Goal: Information Seeking & Learning: Learn about a topic

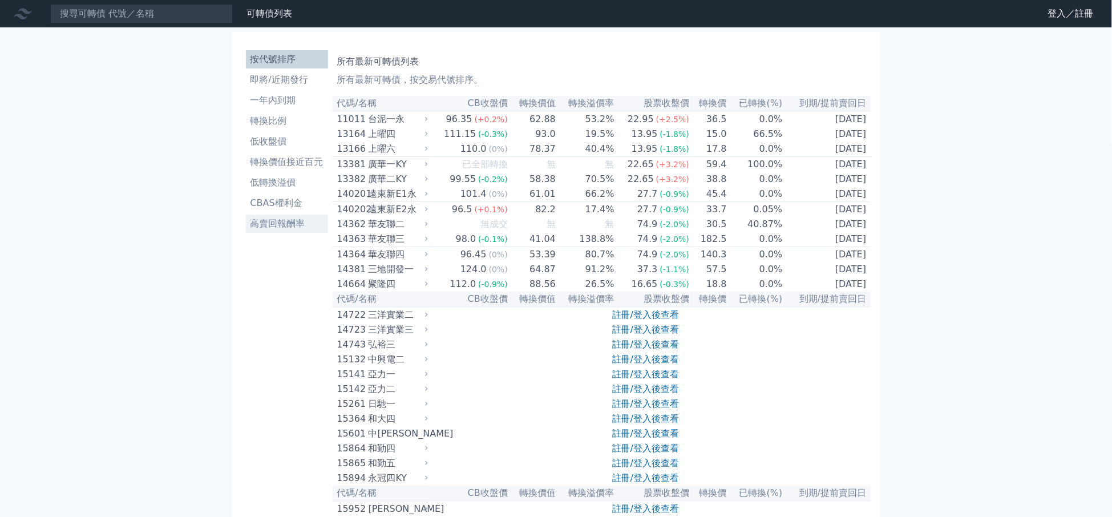
click at [261, 221] on li "高賣回報酬率" at bounding box center [287, 224] width 82 height 14
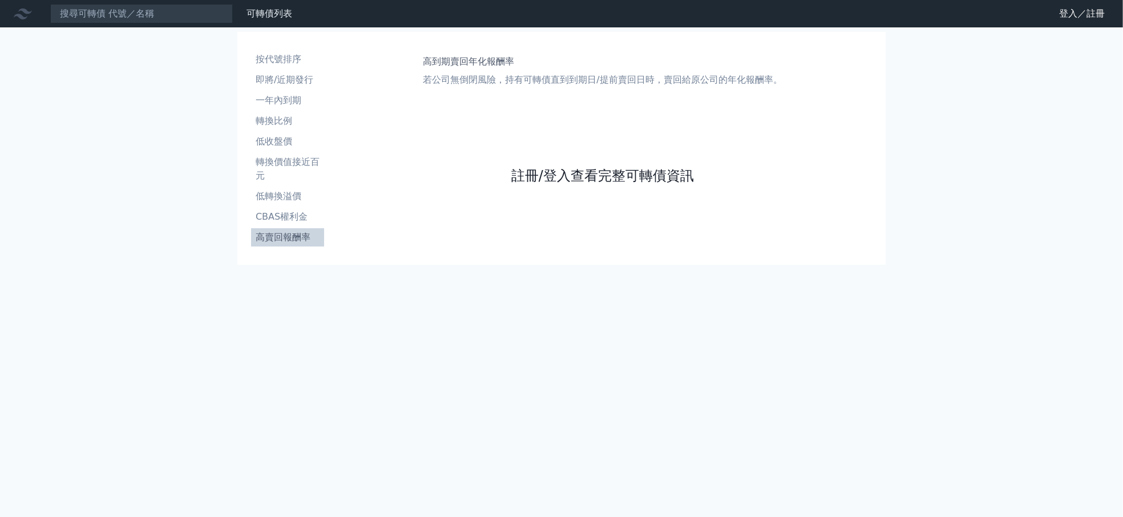
click at [626, 183] on link "註冊/登入查看完整可轉債資訊" at bounding box center [602, 176] width 183 height 18
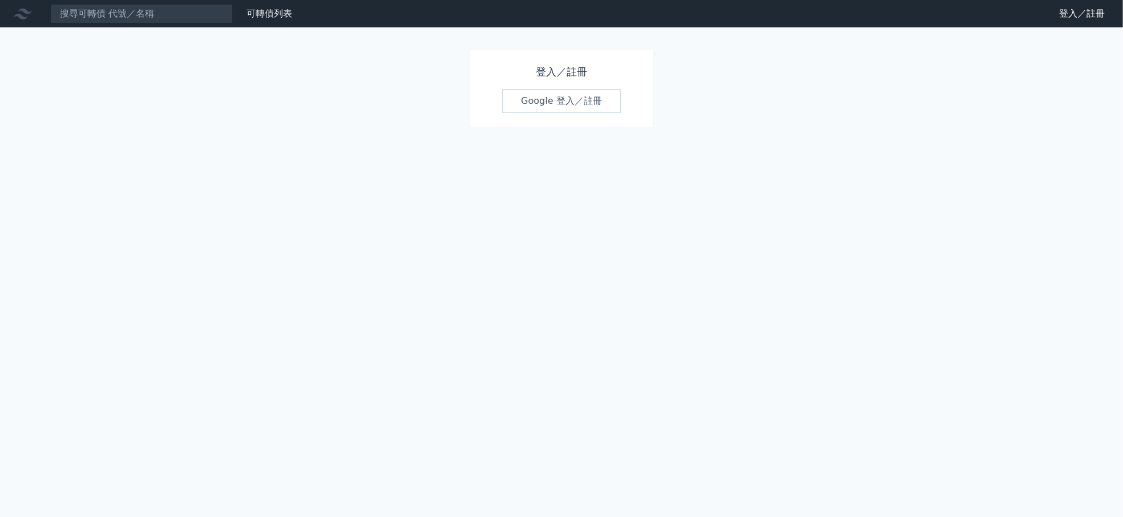
click at [567, 99] on link "Google 登入／註冊" at bounding box center [561, 101] width 119 height 24
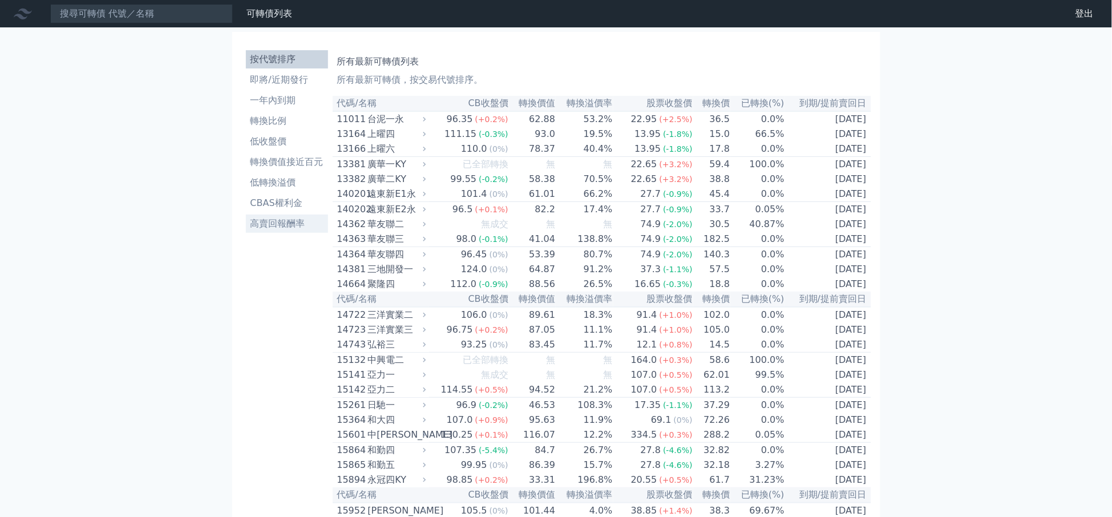
click at [288, 227] on li "高賣回報酬率" at bounding box center [287, 224] width 82 height 14
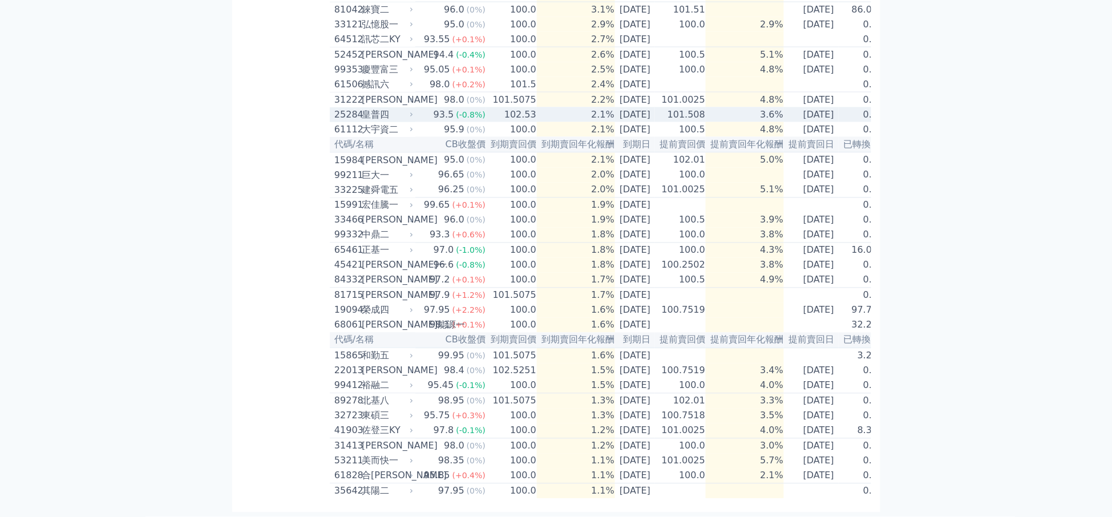
scroll to position [625, 0]
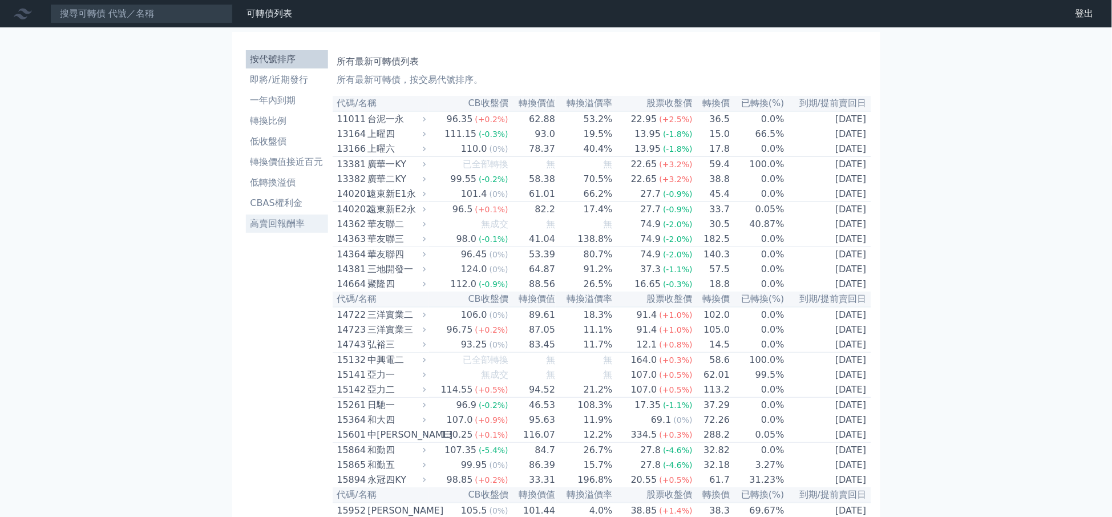
click at [294, 219] on li "高賣回報酬率" at bounding box center [287, 224] width 82 height 14
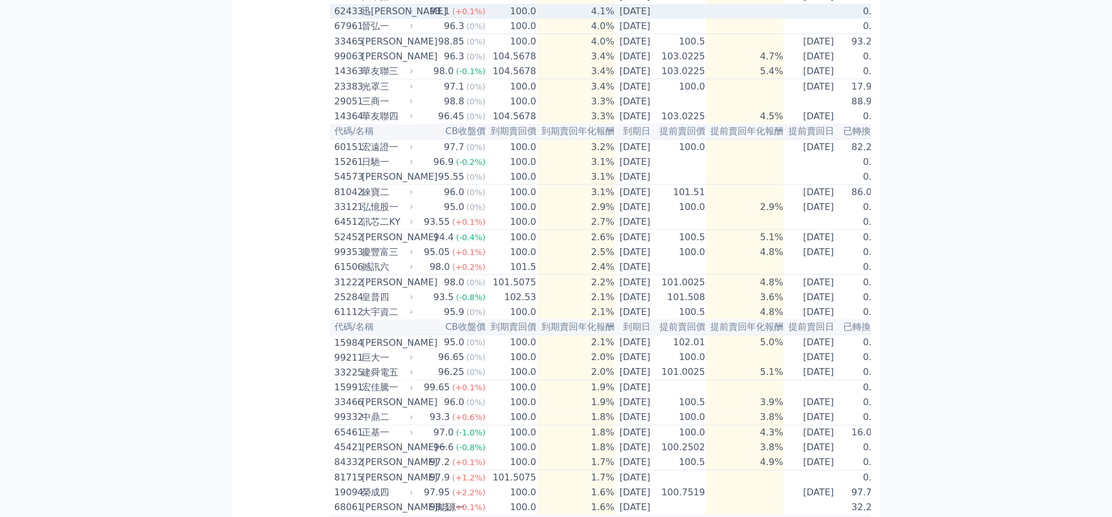
scroll to position [625, 0]
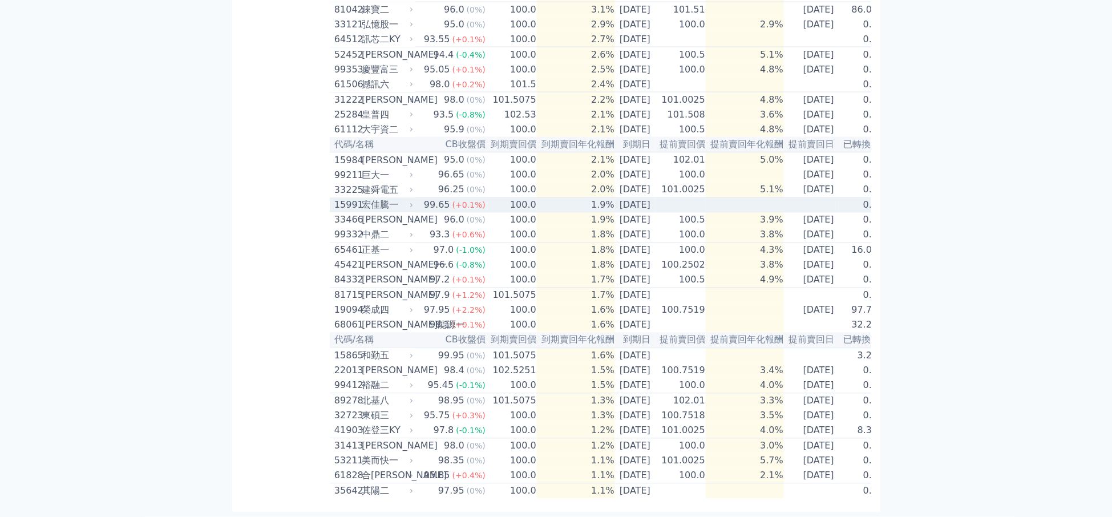
click at [406, 199] on div "宏佳騰一" at bounding box center [386, 206] width 49 height 14
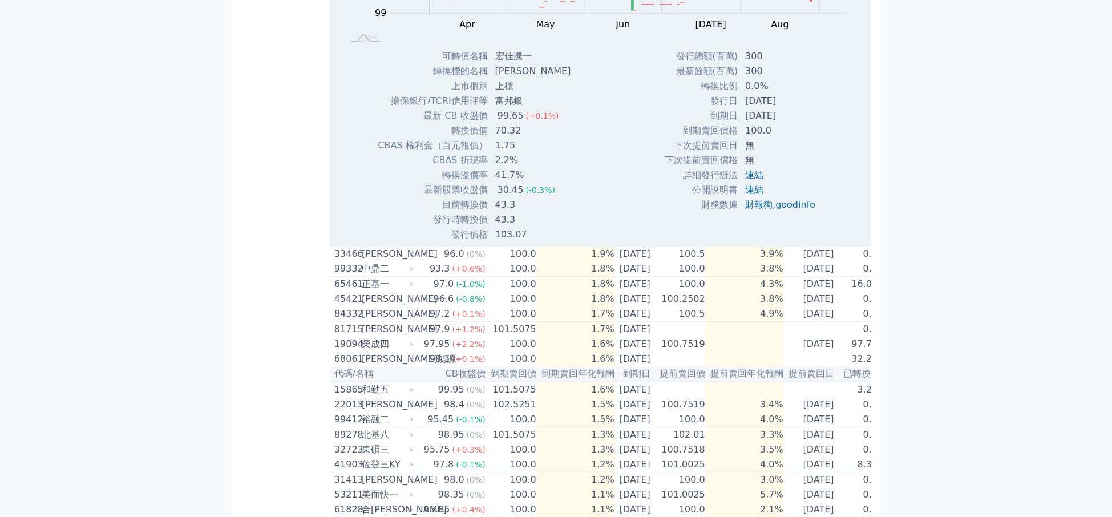
scroll to position [886, 0]
click at [426, 209] on td "目前轉換價" at bounding box center [432, 202] width 111 height 15
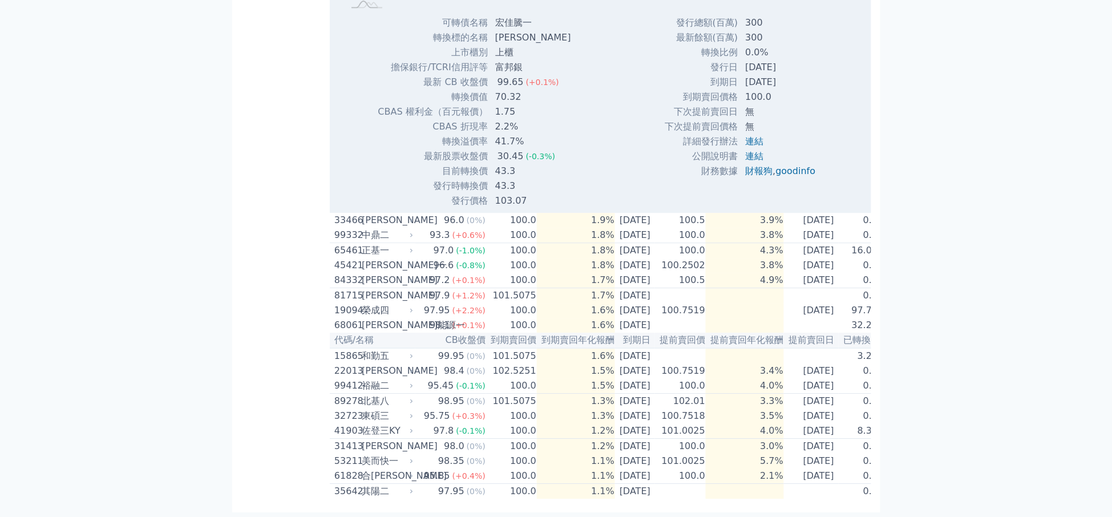
scroll to position [995, 0]
